Goal: Task Accomplishment & Management: Manage account settings

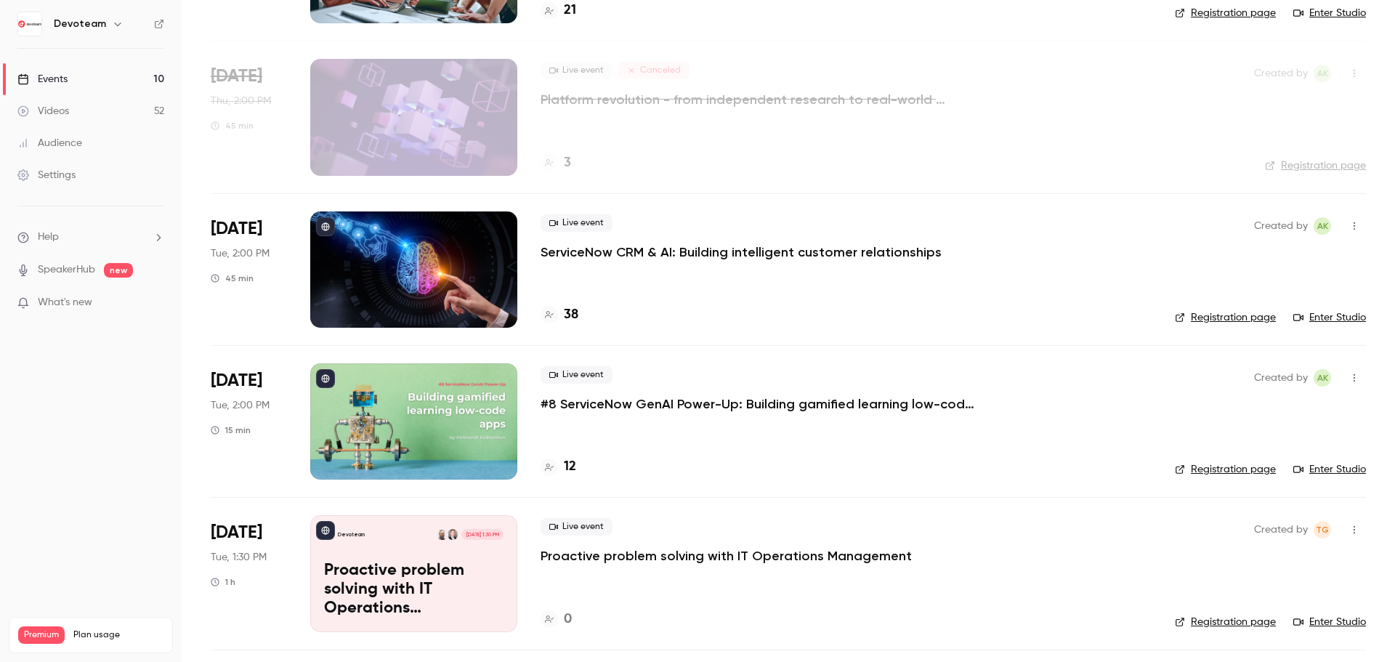
scroll to position [291, 0]
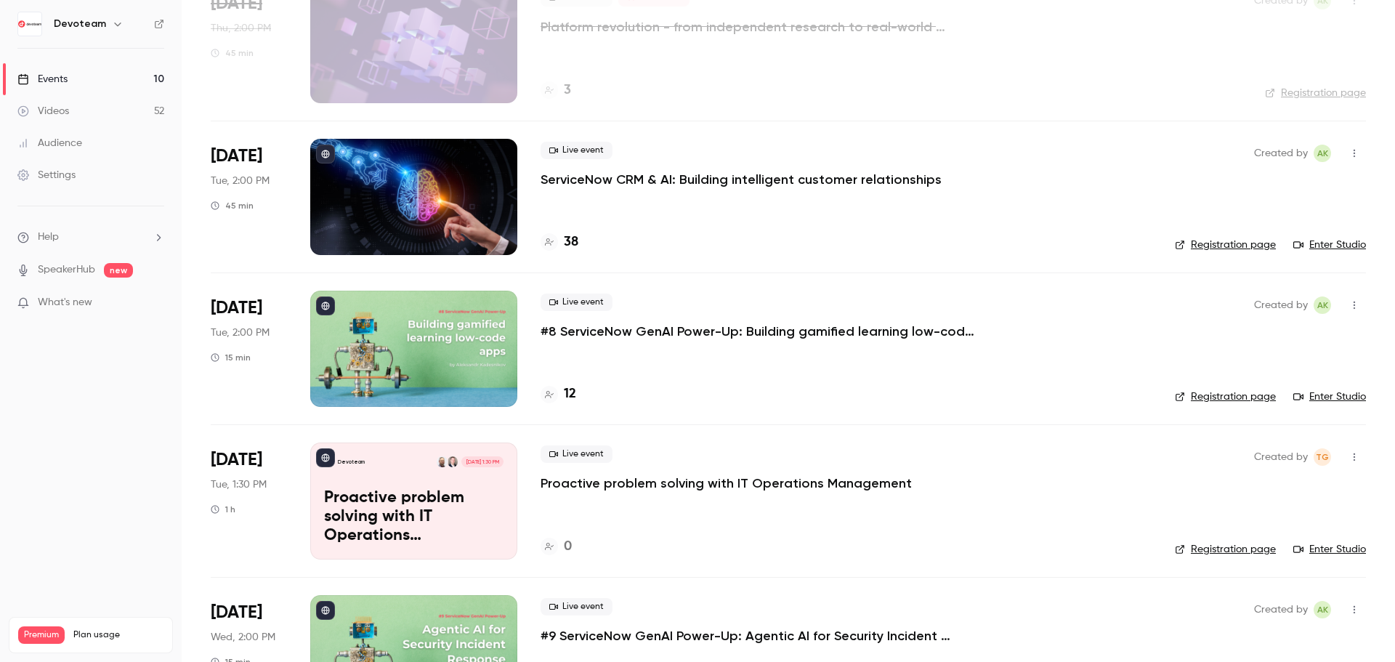
click at [661, 180] on p "ServiceNow CRM & AI: Building intelligent customer relationships" at bounding box center [741, 179] width 401 height 17
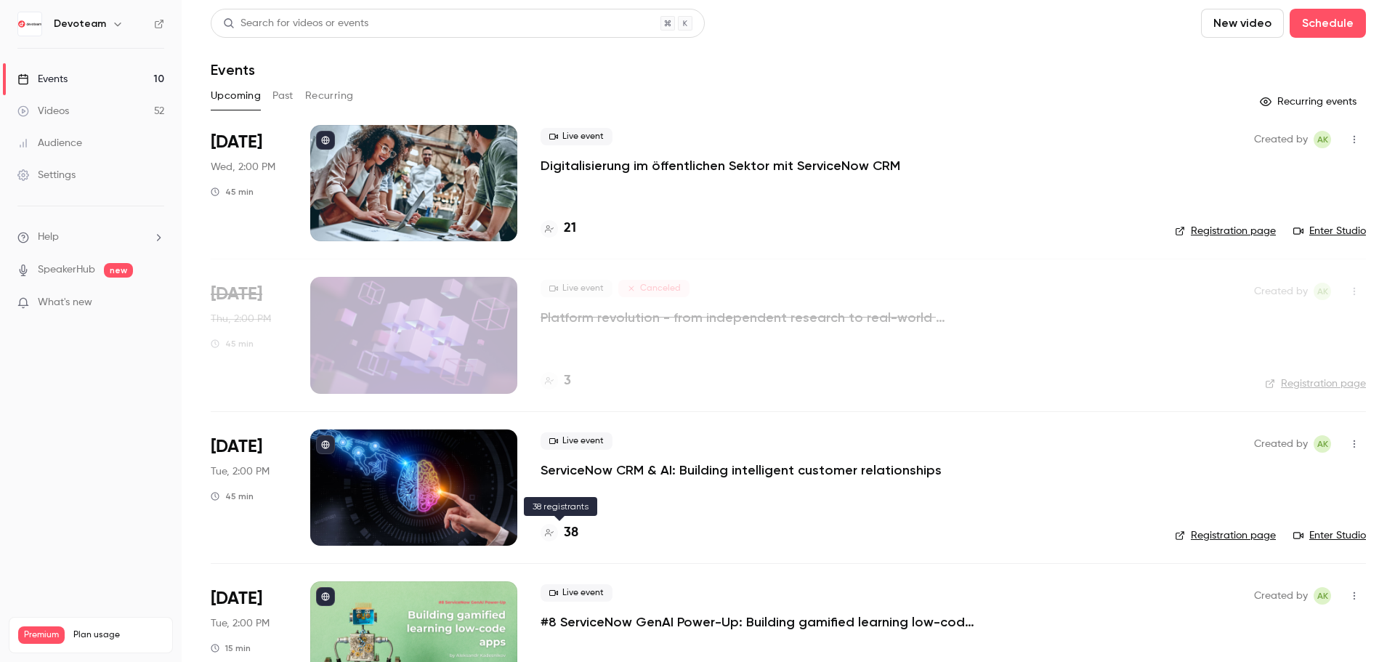
click at [575, 530] on h4 "38" at bounding box center [571, 533] width 15 height 20
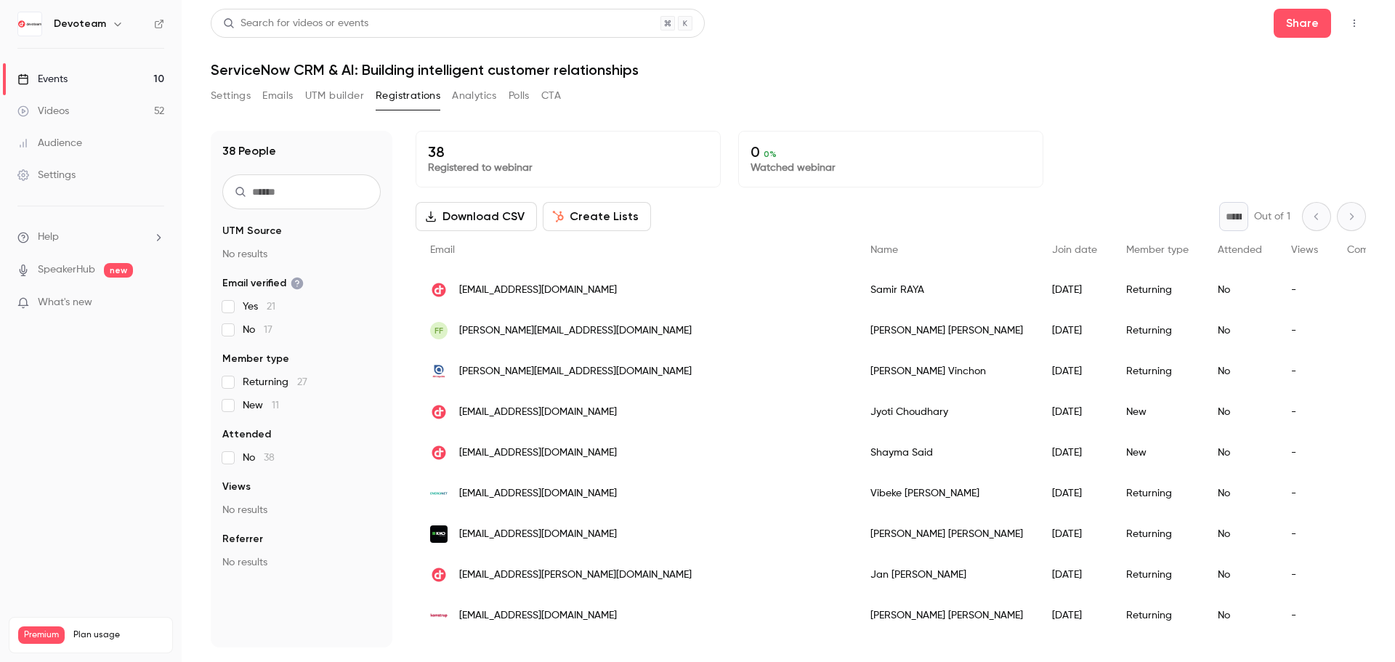
click at [596, 372] on span "[PERSON_NAME][EMAIL_ADDRESS][DOMAIN_NAME]" at bounding box center [575, 371] width 233 height 15
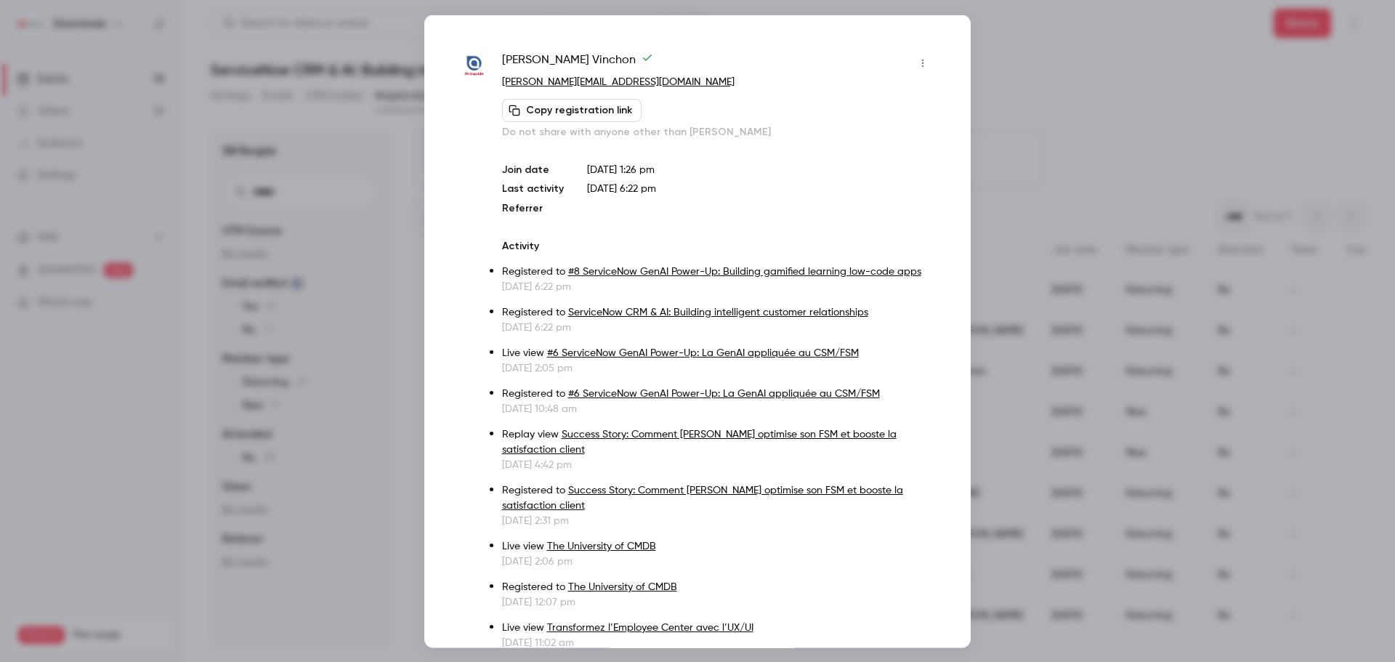
click at [1143, 153] on div at bounding box center [697, 331] width 1395 height 662
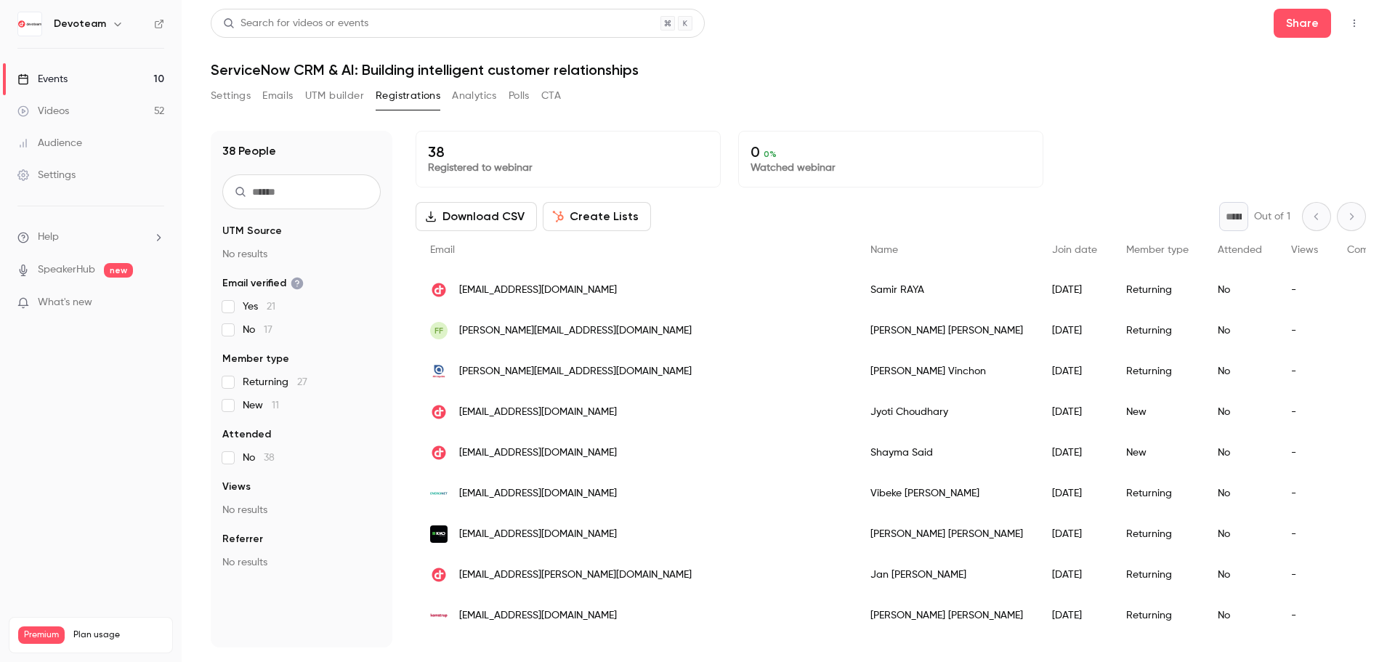
click at [514, 370] on span "[PERSON_NAME][EMAIL_ADDRESS][DOMAIN_NAME]" at bounding box center [575, 371] width 233 height 15
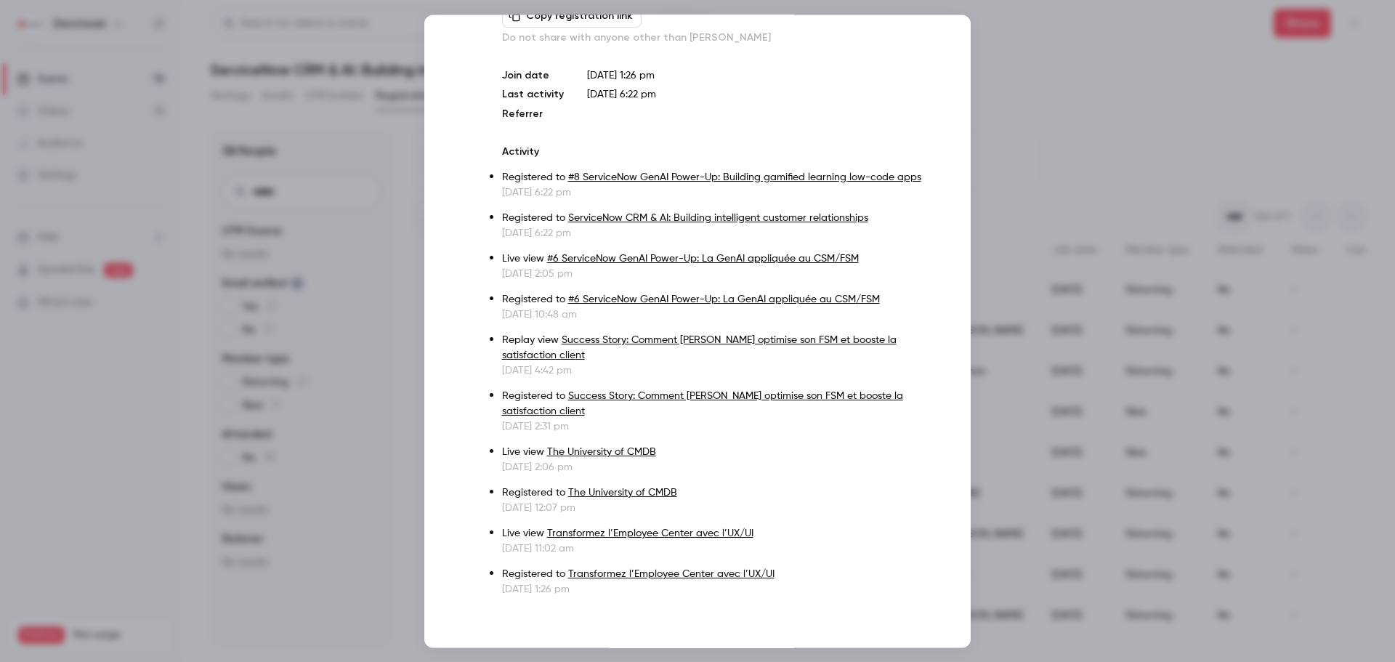
scroll to position [95, 0]
click at [1056, 78] on div at bounding box center [697, 331] width 1395 height 662
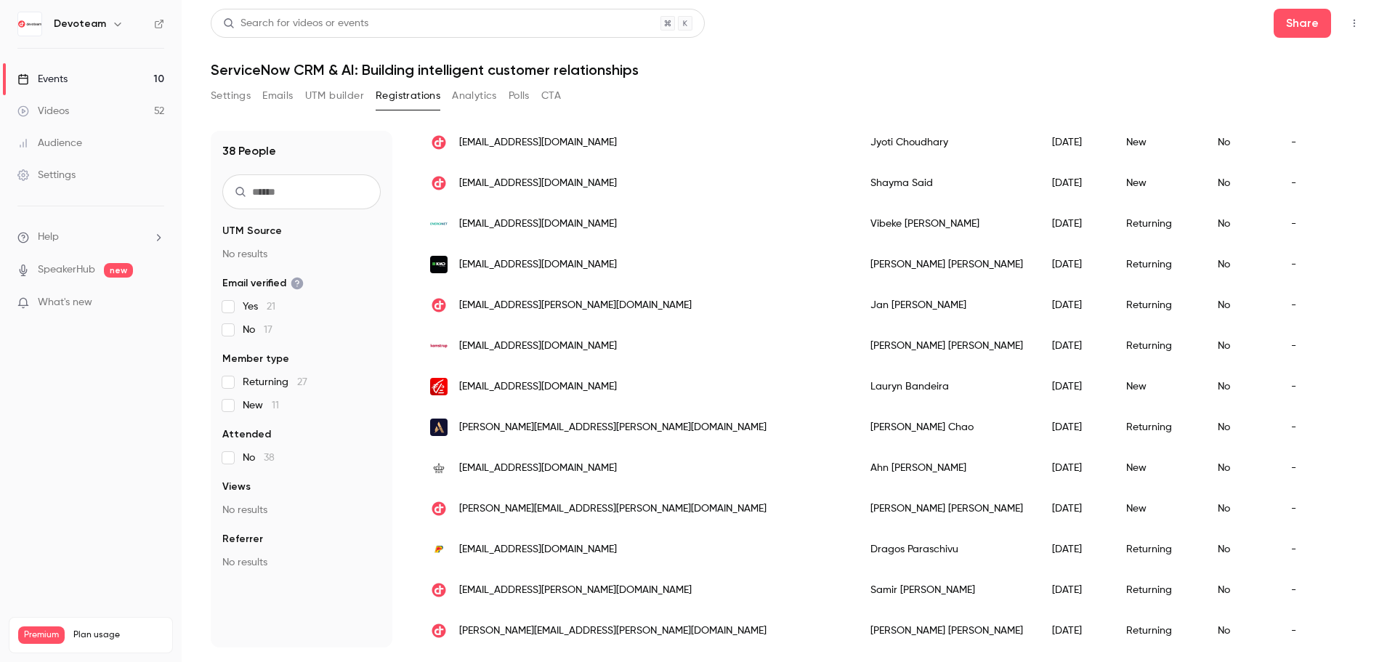
scroll to position [291, 0]
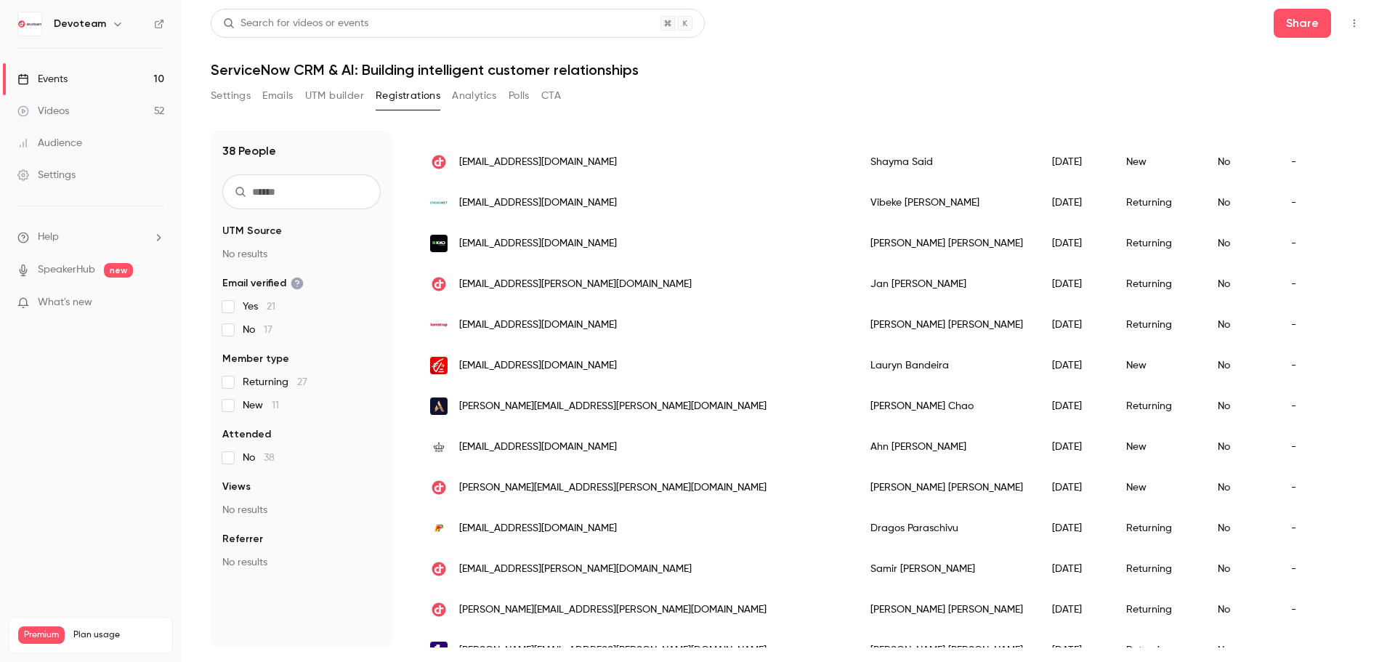
click at [544, 399] on span "[PERSON_NAME][EMAIL_ADDRESS][PERSON_NAME][DOMAIN_NAME]" at bounding box center [612, 406] width 307 height 15
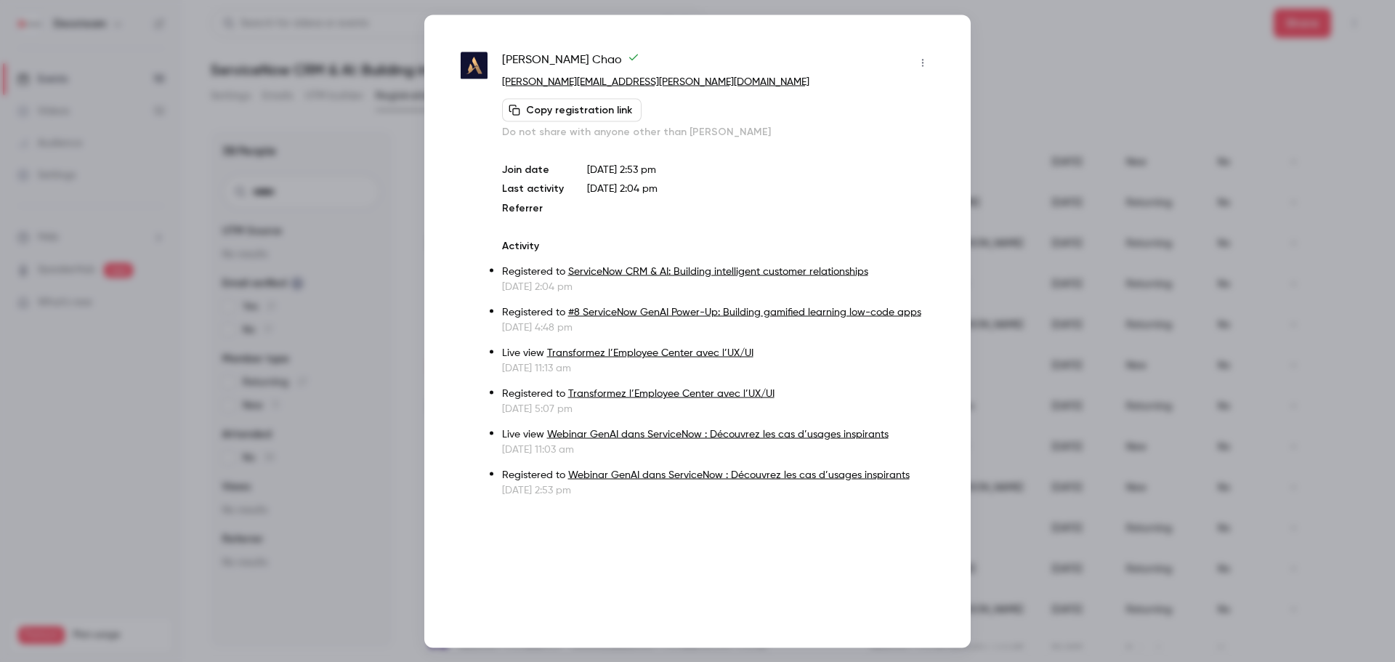
click at [1225, 344] on div at bounding box center [697, 331] width 1395 height 662
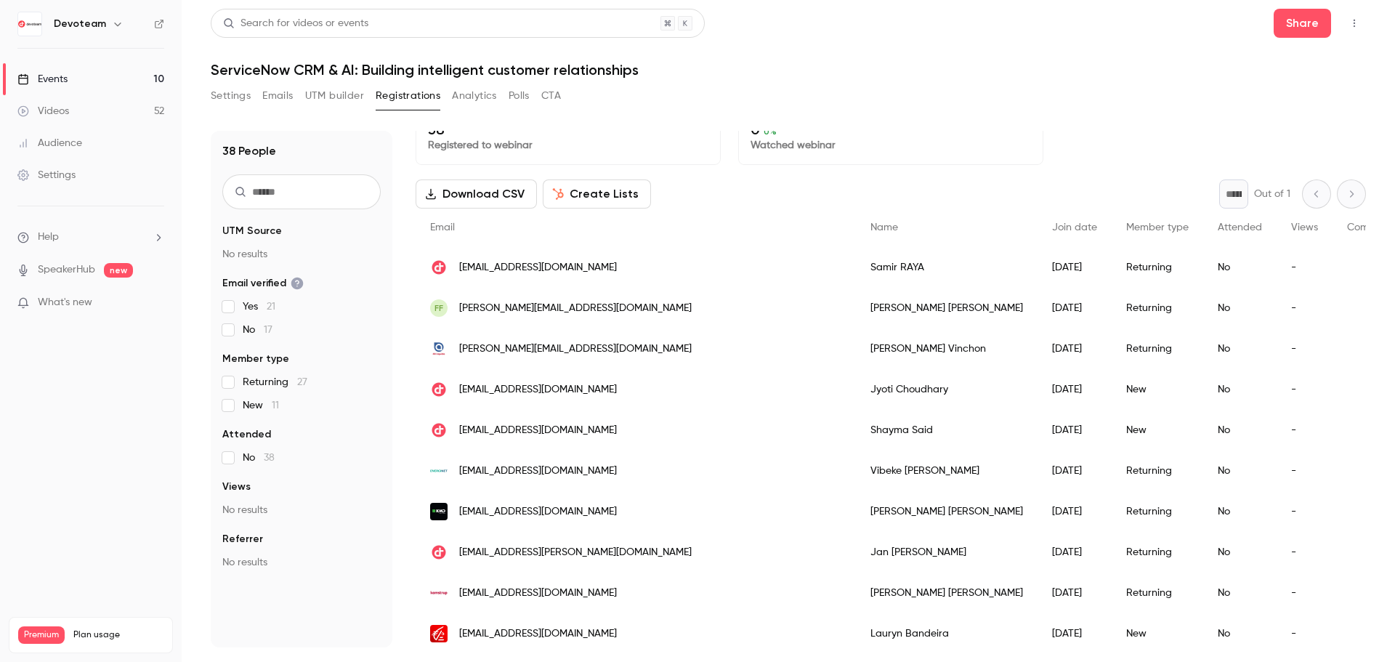
scroll to position [0, 0]
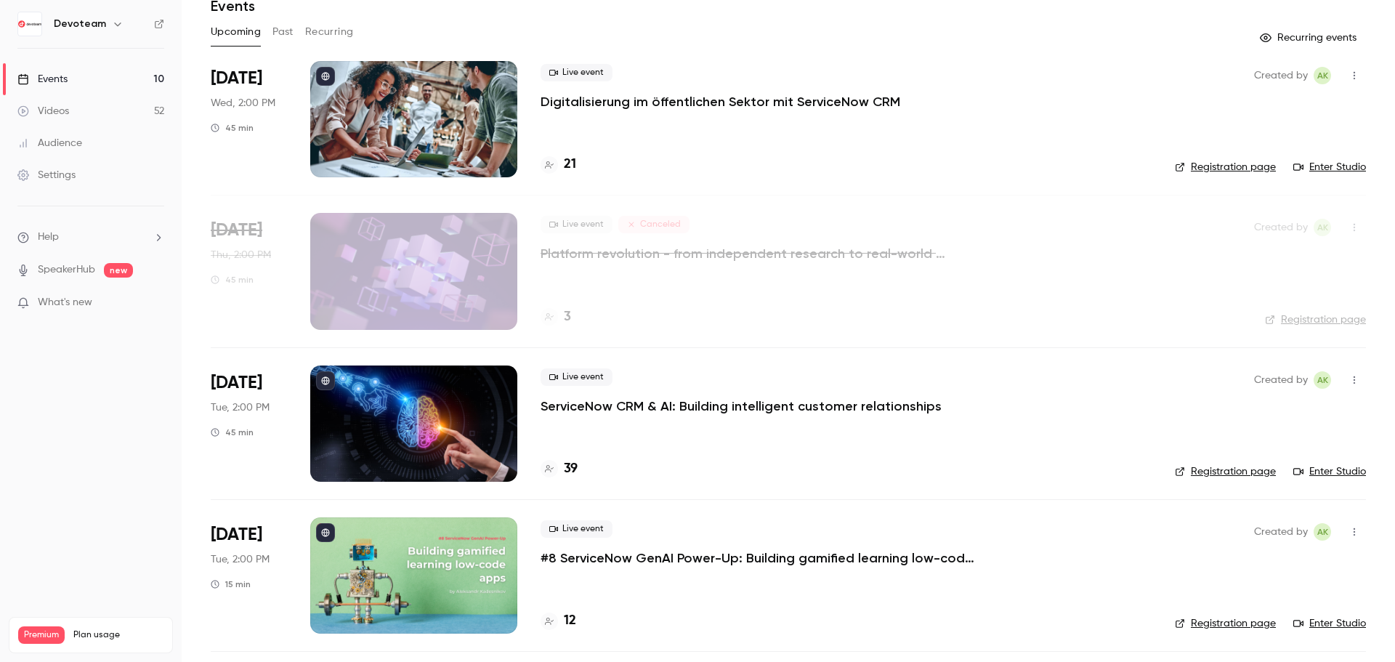
scroll to position [145, 0]
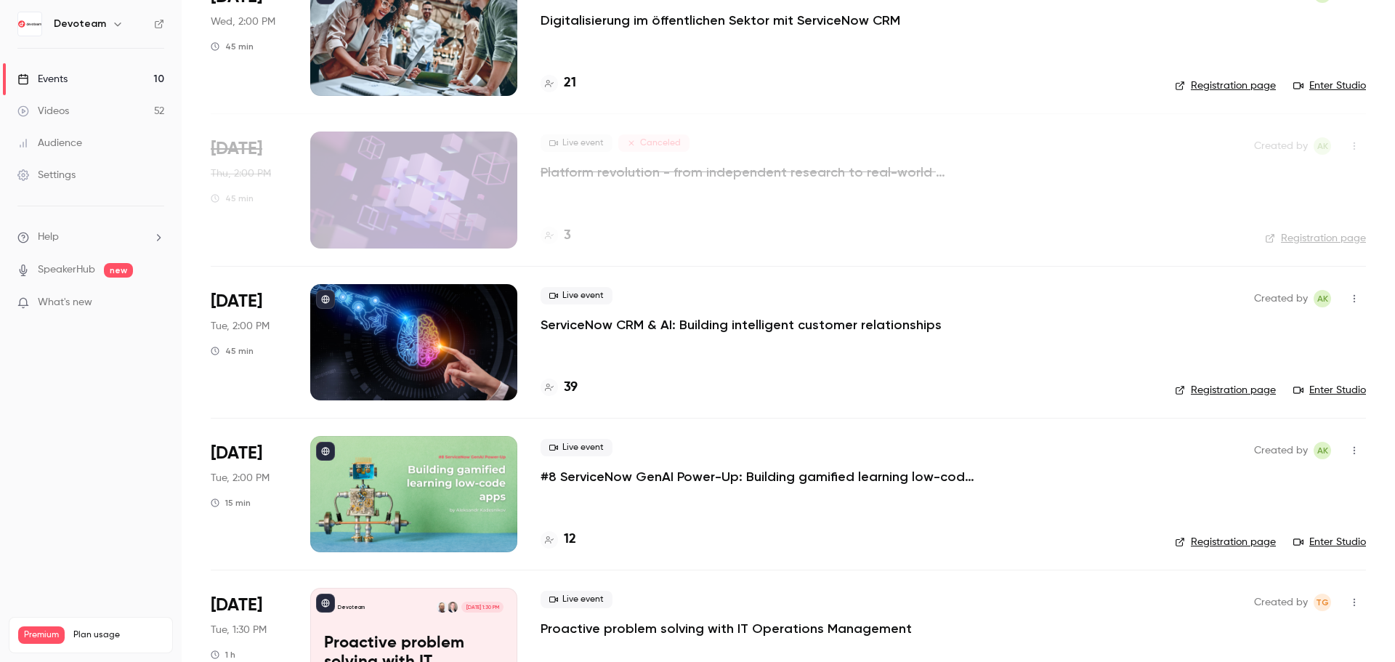
click at [575, 542] on h4 "12" at bounding box center [570, 540] width 12 height 20
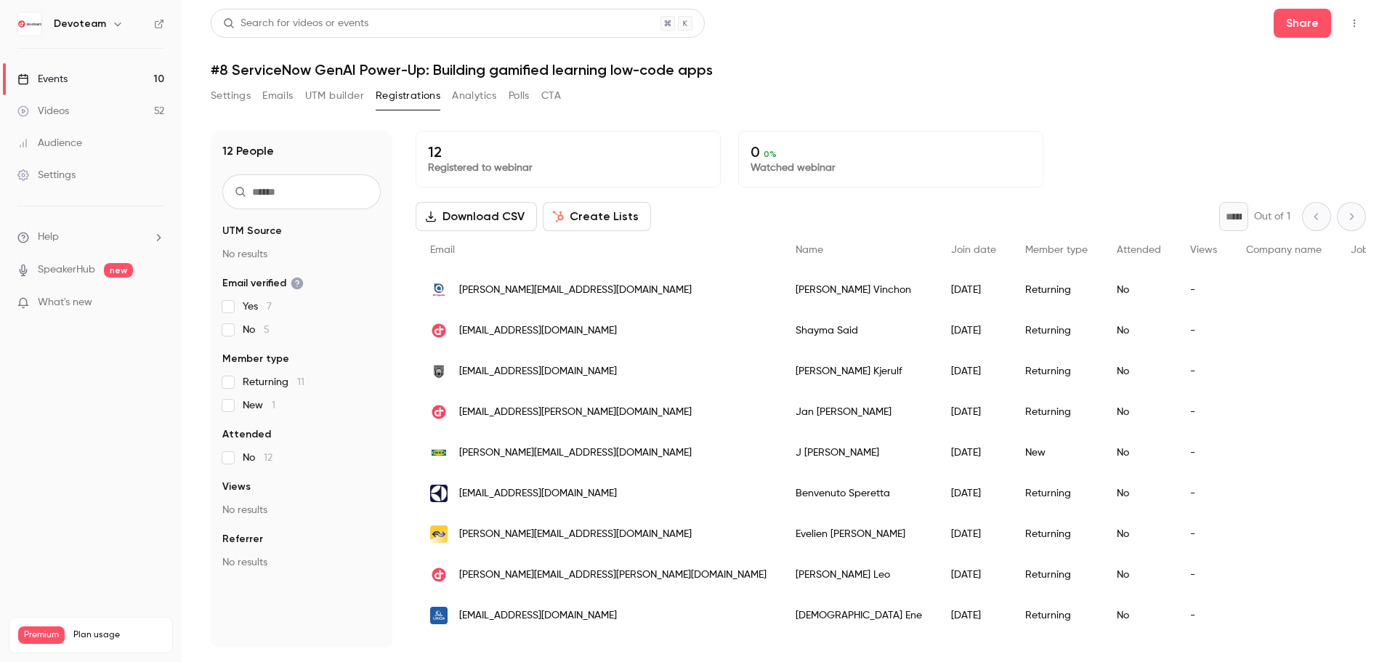
click at [599, 471] on div "[PERSON_NAME][EMAIL_ADDRESS][DOMAIN_NAME]" at bounding box center [598, 452] width 365 height 41
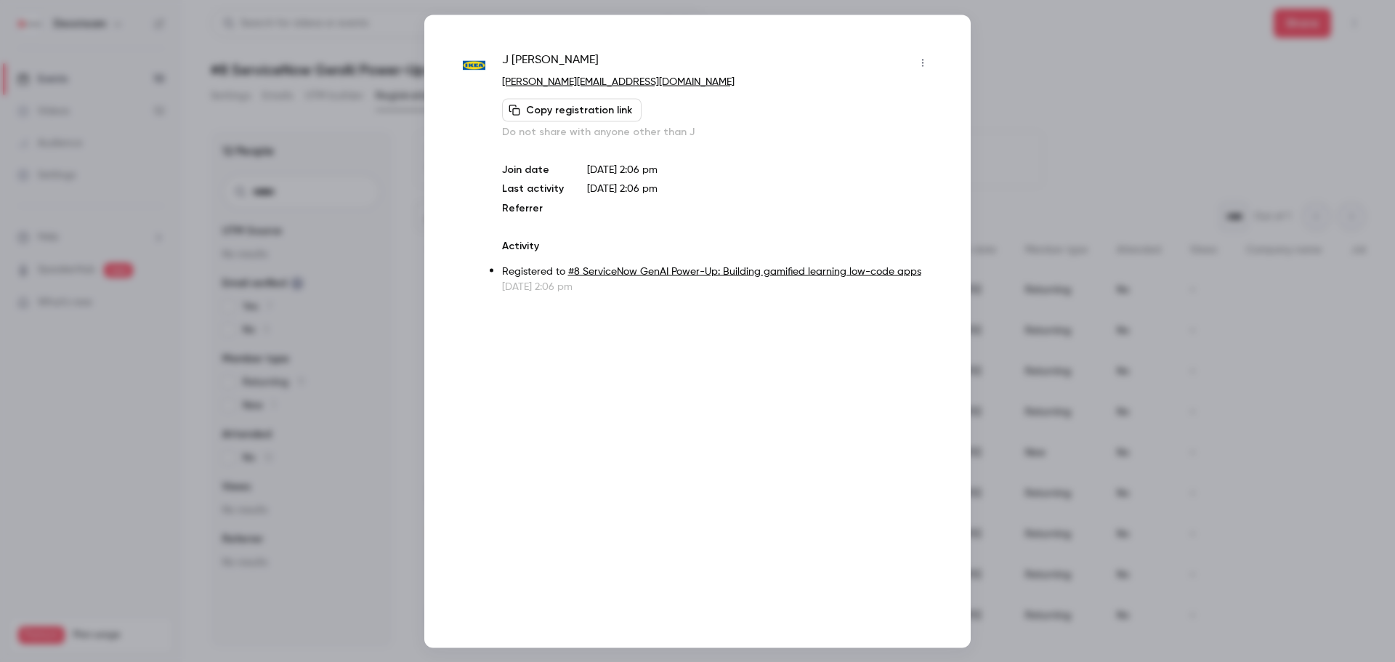
click at [1070, 143] on div at bounding box center [697, 331] width 1395 height 662
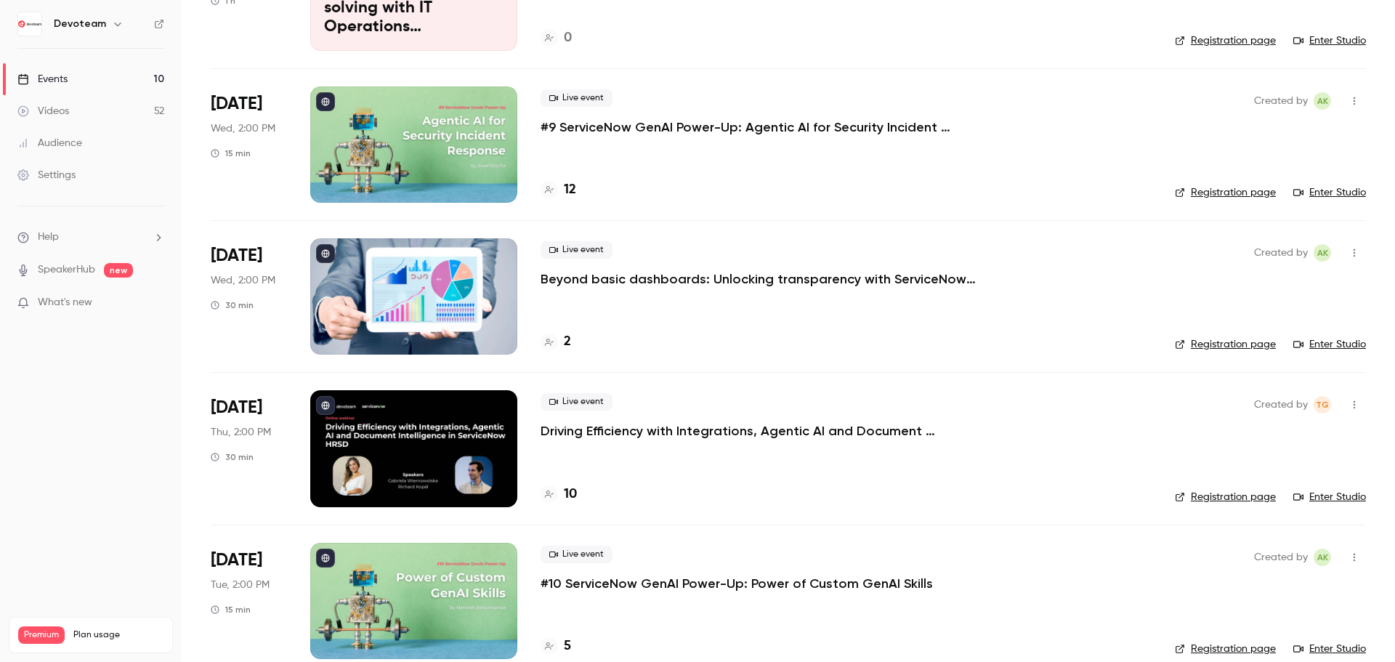
scroll to position [872, 0]
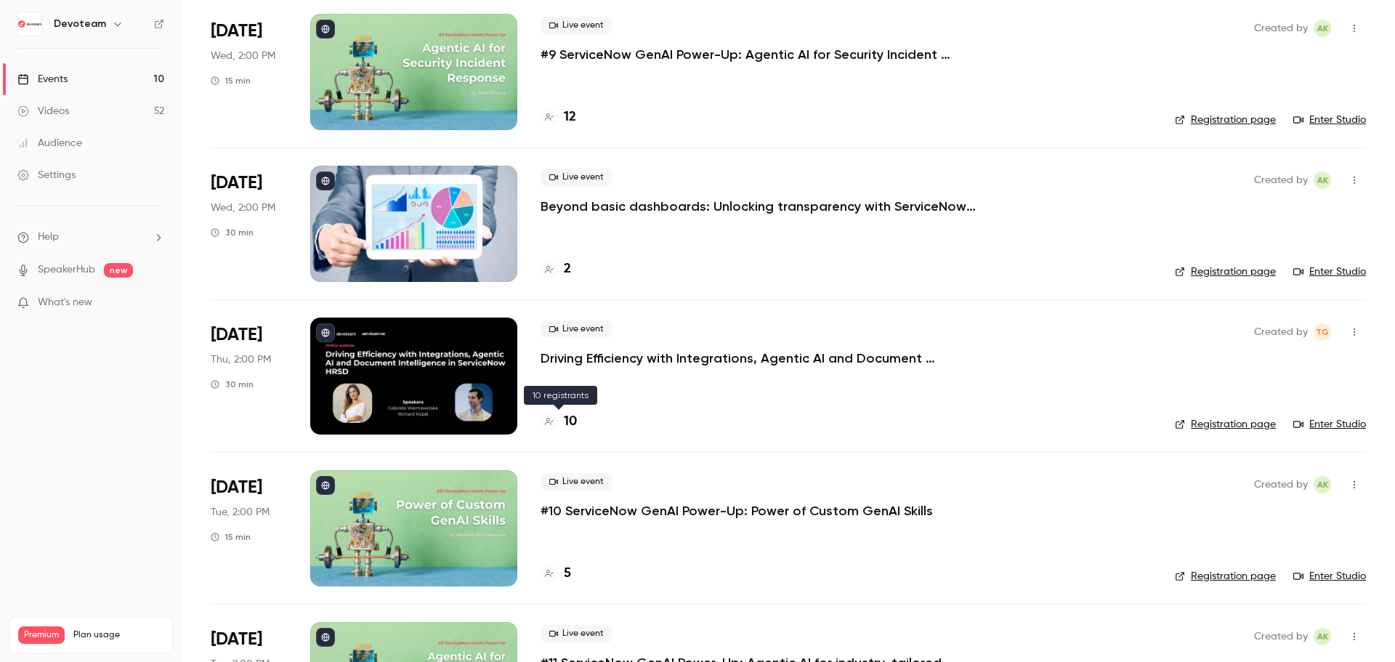
click at [576, 421] on h4 "10" at bounding box center [570, 422] width 13 height 20
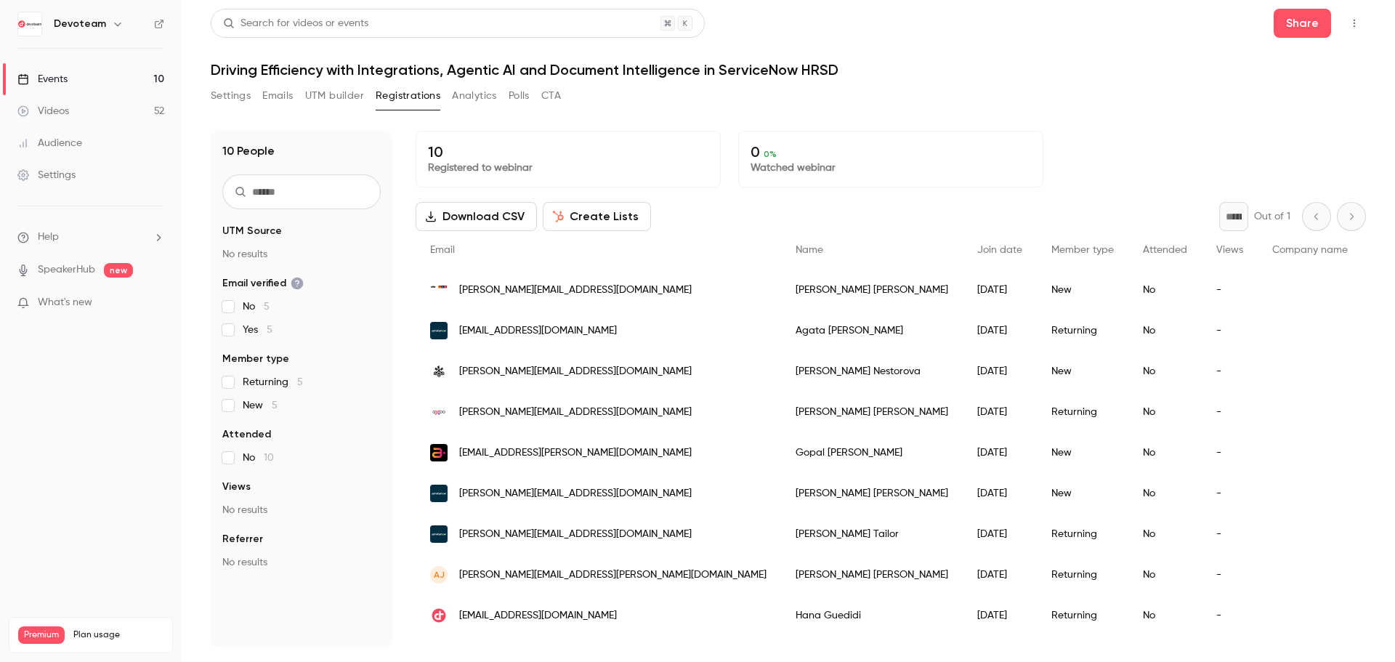
scroll to position [40, 0]
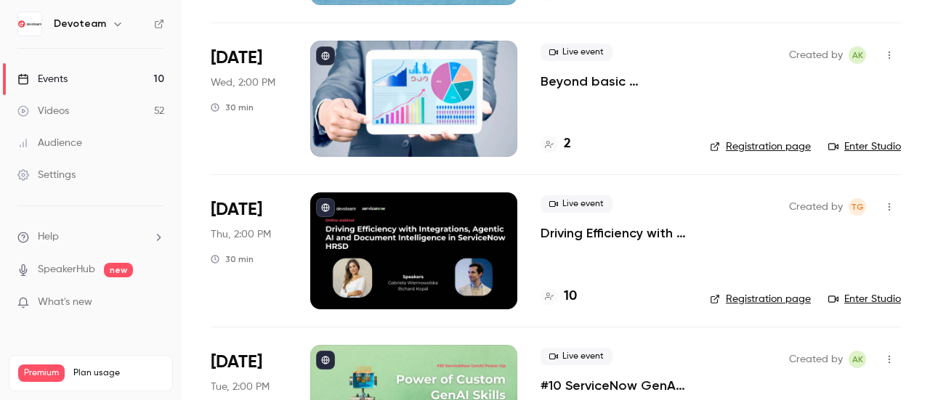
scroll to position [1017, 0]
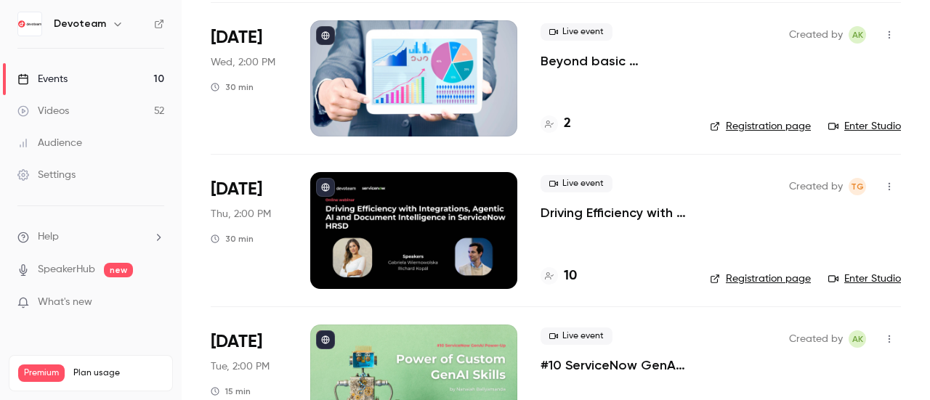
click at [569, 273] on h4 "10" at bounding box center [570, 277] width 13 height 20
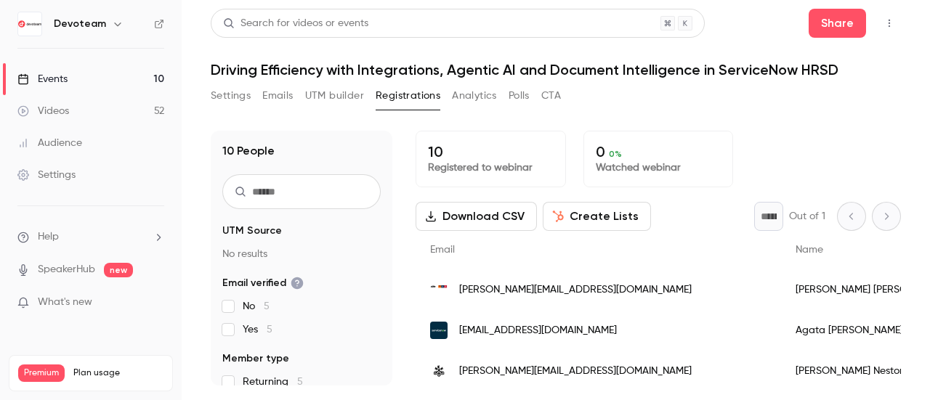
scroll to position [73, 0]
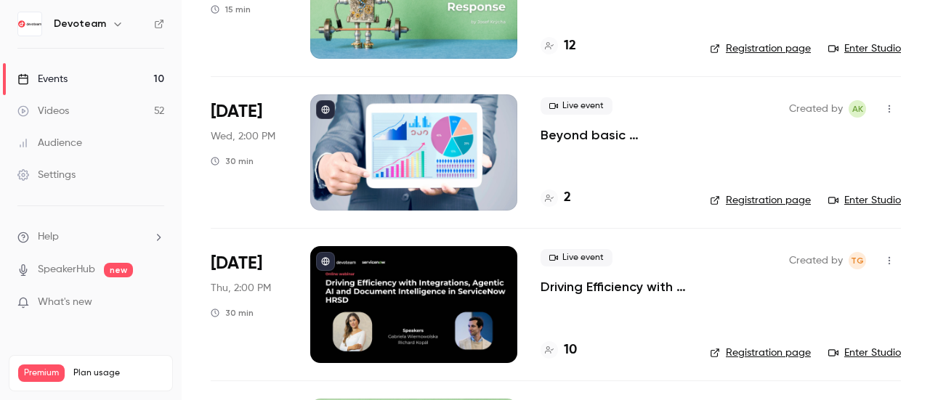
scroll to position [725, 0]
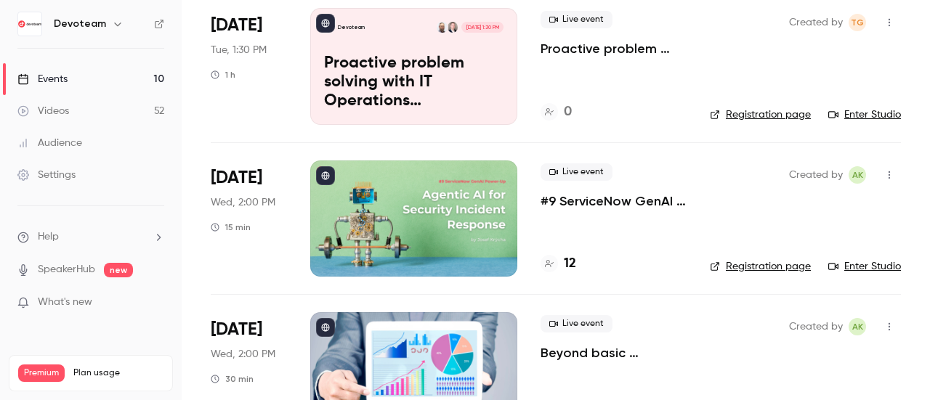
click at [568, 259] on h4 "12" at bounding box center [570, 264] width 12 height 20
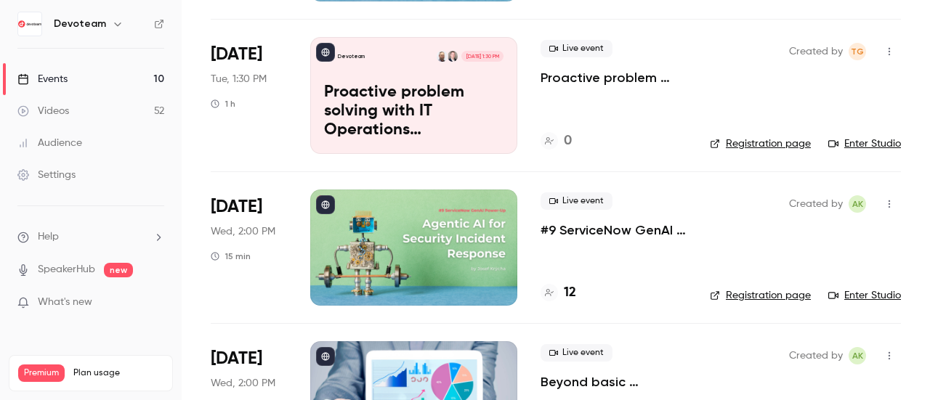
scroll to position [727, 0]
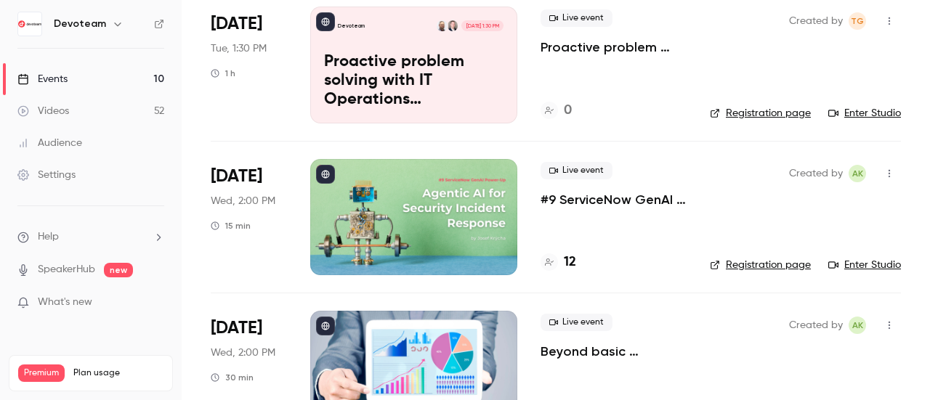
click at [568, 257] on h4 "12" at bounding box center [570, 263] width 12 height 20
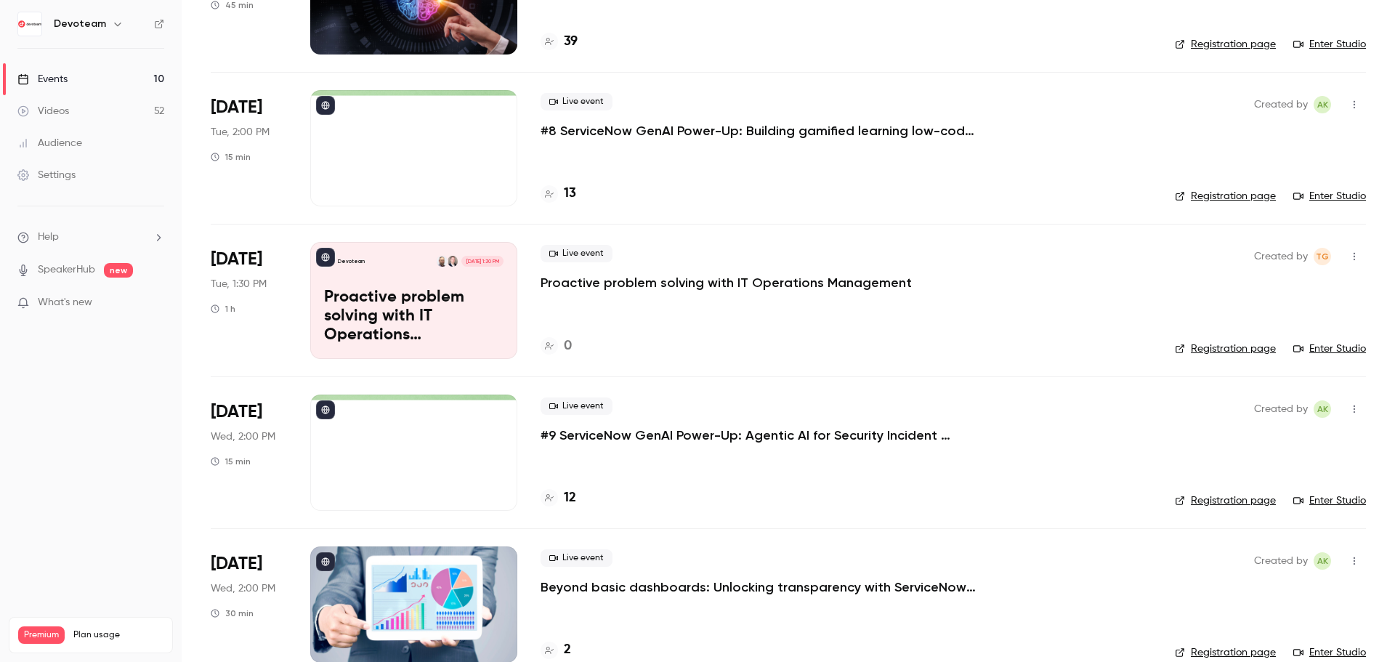
scroll to position [466, 0]
